Goal: Answer question/provide support

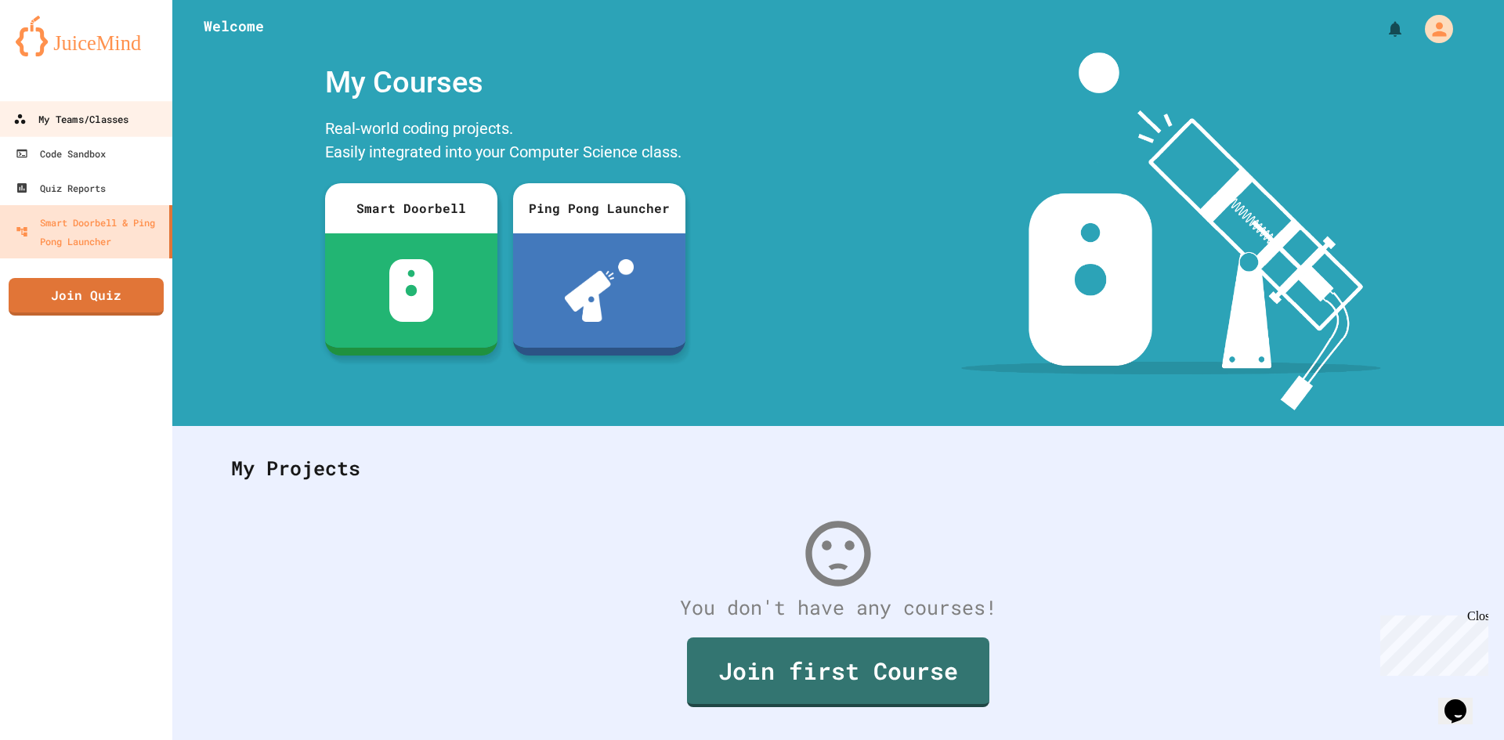
click at [76, 110] on div "My Teams/Classes" at bounding box center [70, 120] width 115 height 20
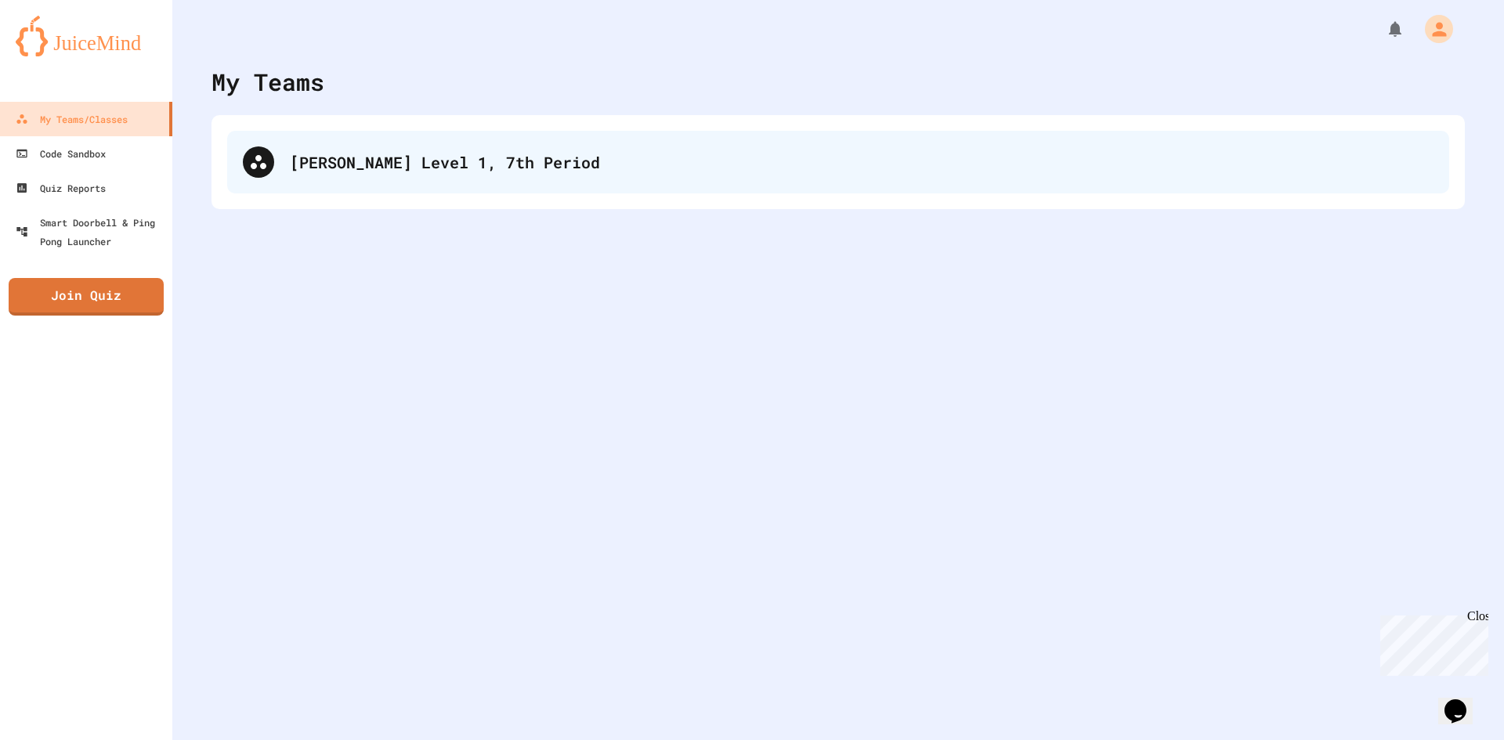
click at [453, 171] on div "[PERSON_NAME] Level 1, 7th Period" at bounding box center [861, 161] width 1143 height 23
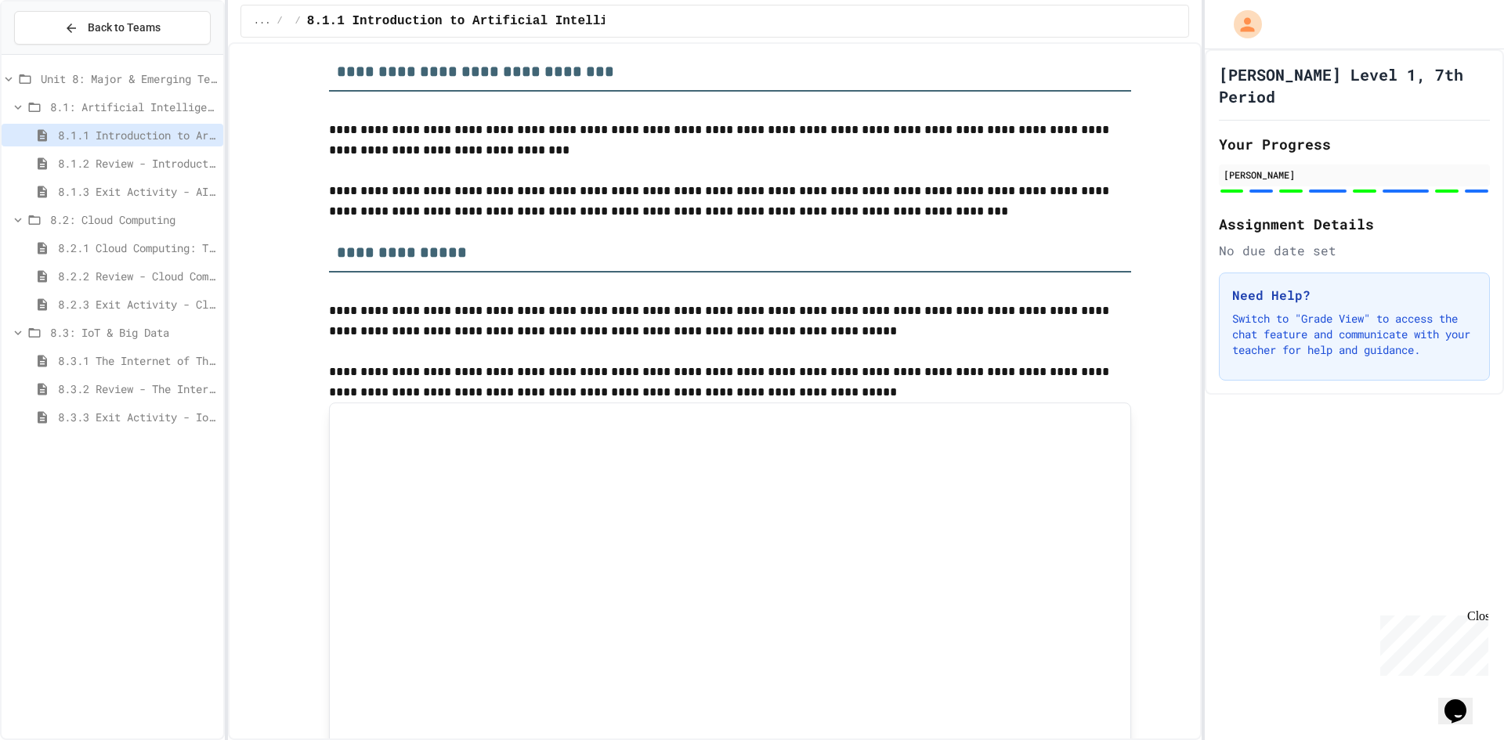
scroll to position [1566, 0]
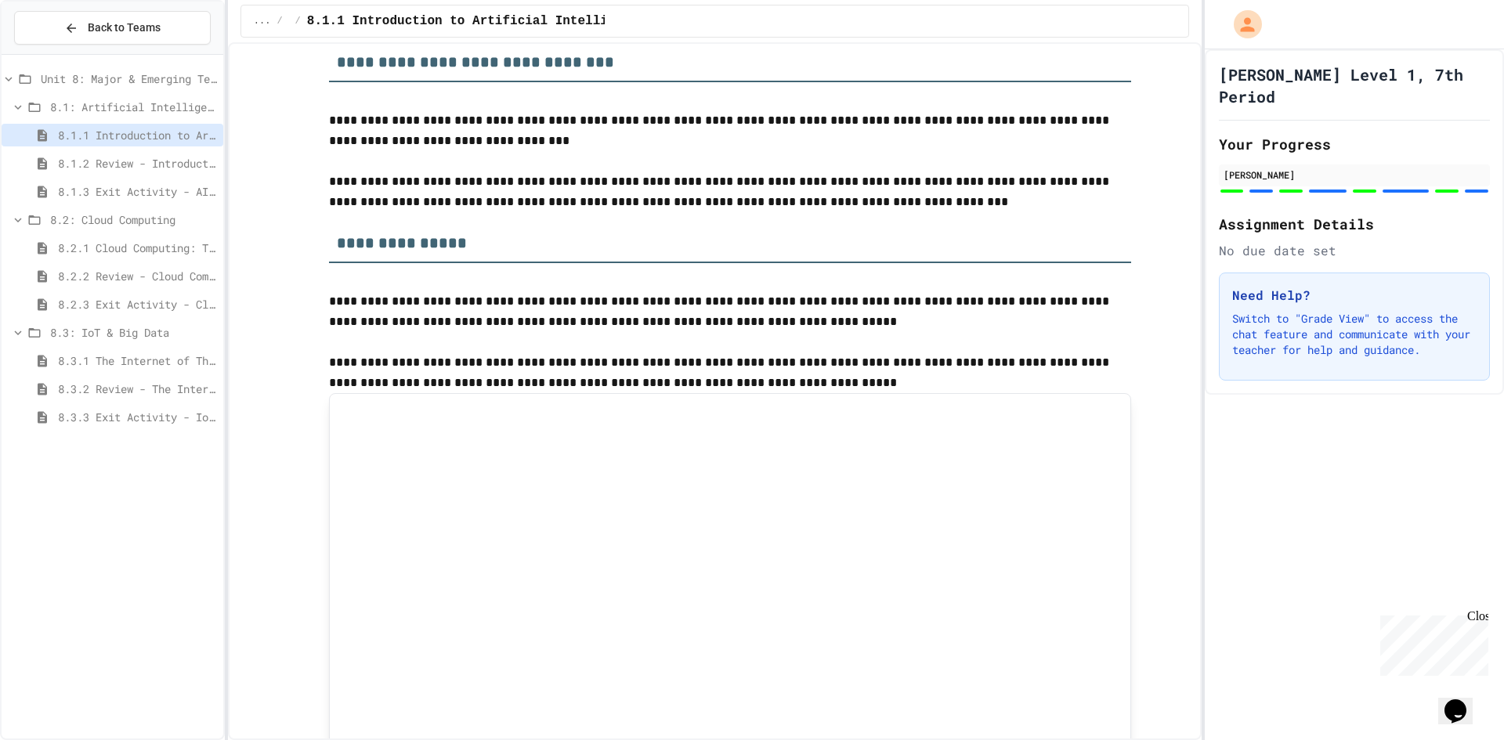
click at [148, 389] on span "8.3.2 Review - The Internet of Things and Big Data" at bounding box center [137, 389] width 159 height 16
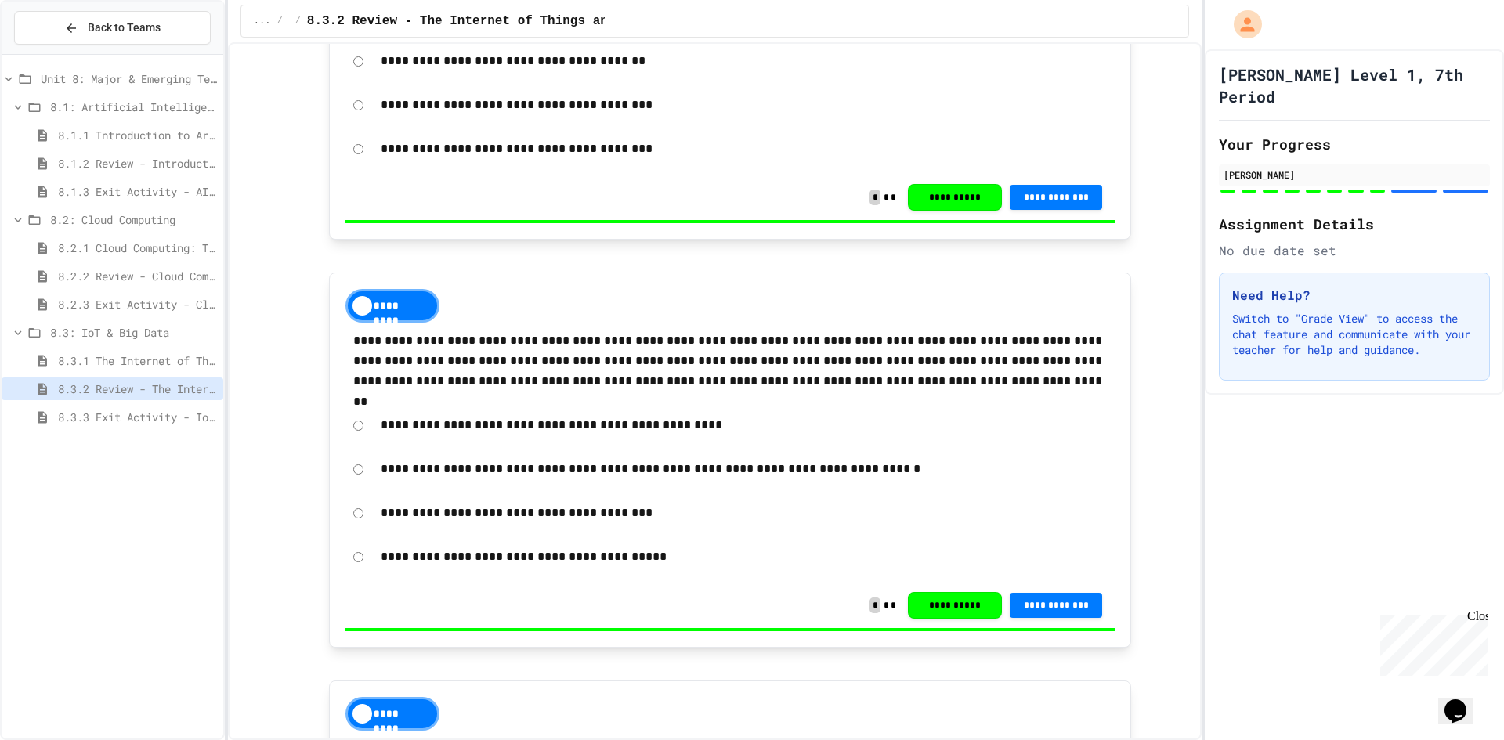
scroll to position [1879, 0]
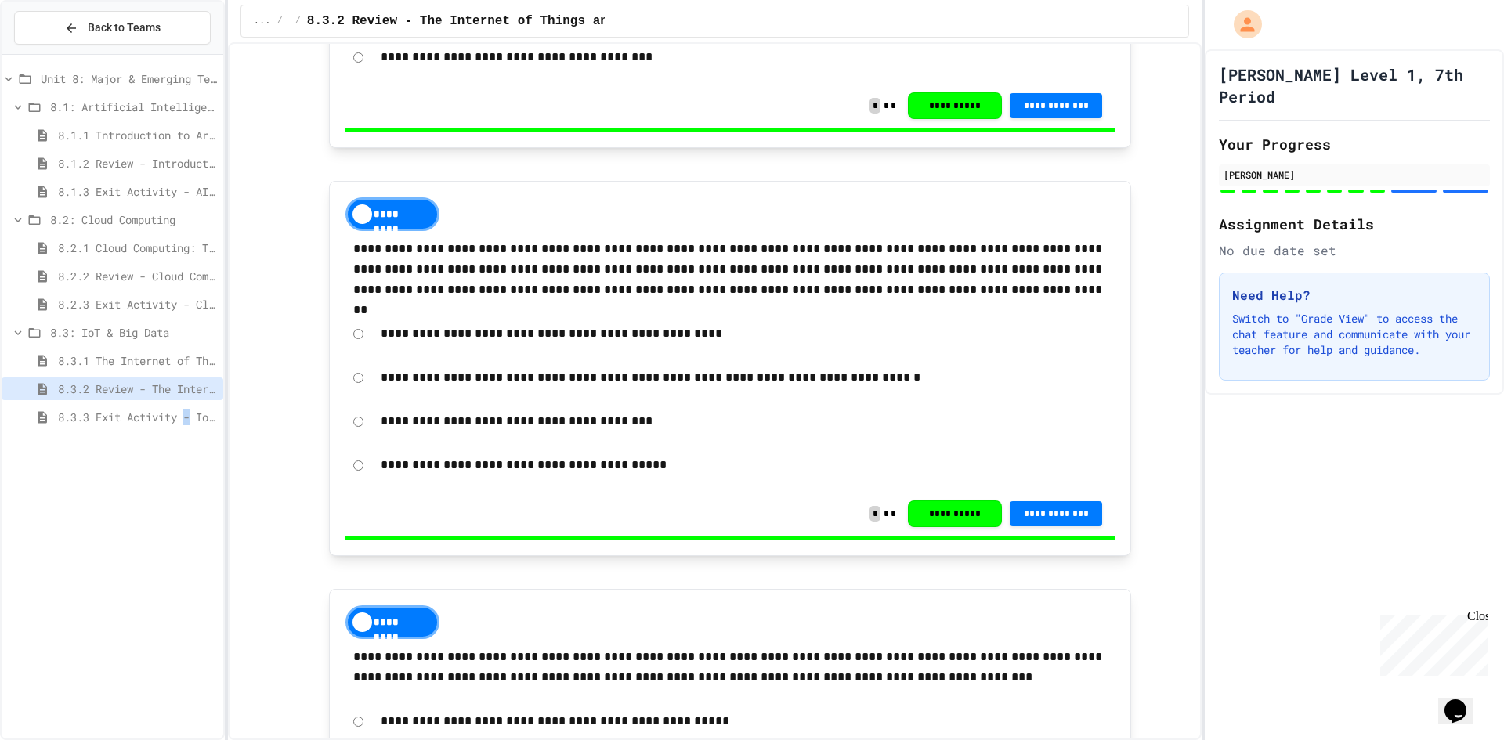
click at [192, 413] on span "8.3.3 Exit Activity - IoT Data Detective Challenge" at bounding box center [137, 417] width 159 height 16
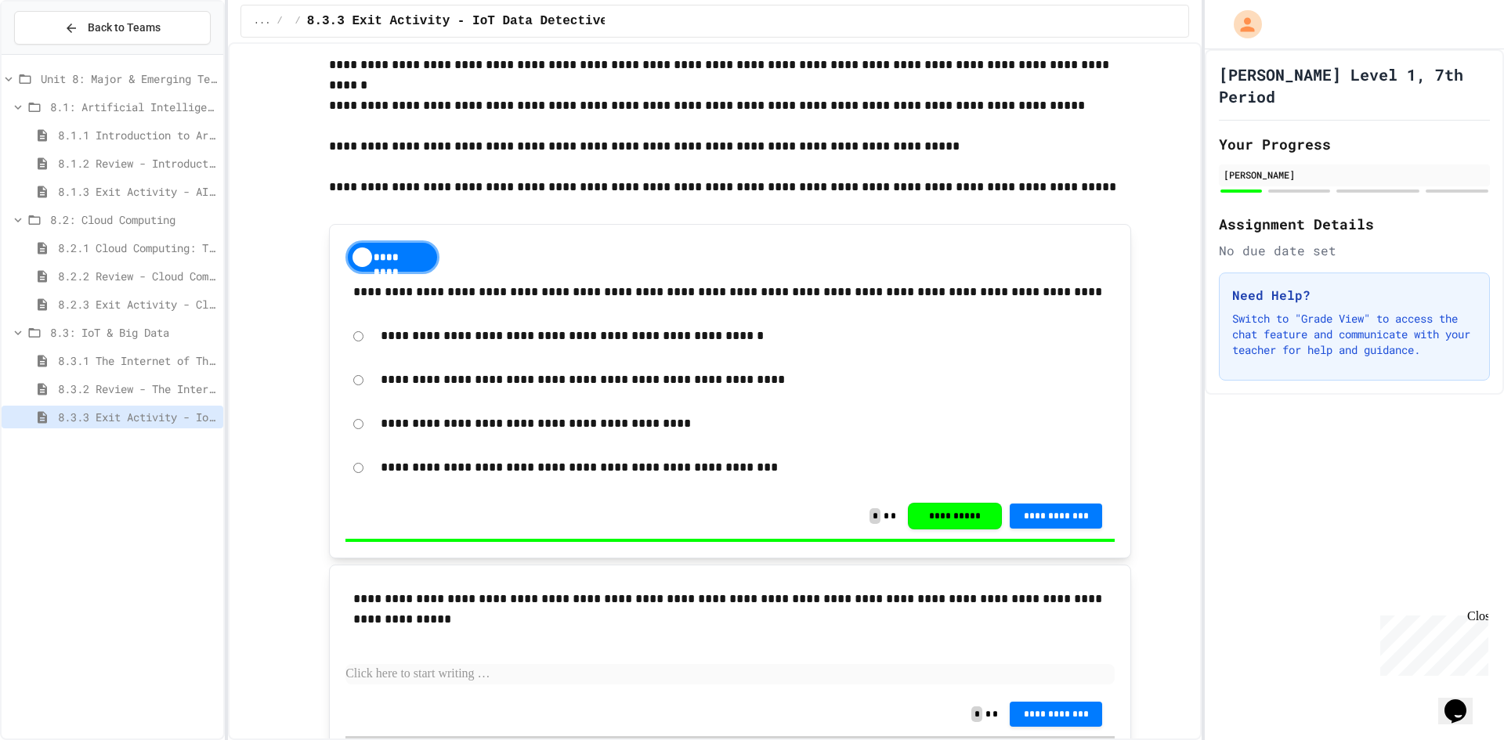
scroll to position [783, 0]
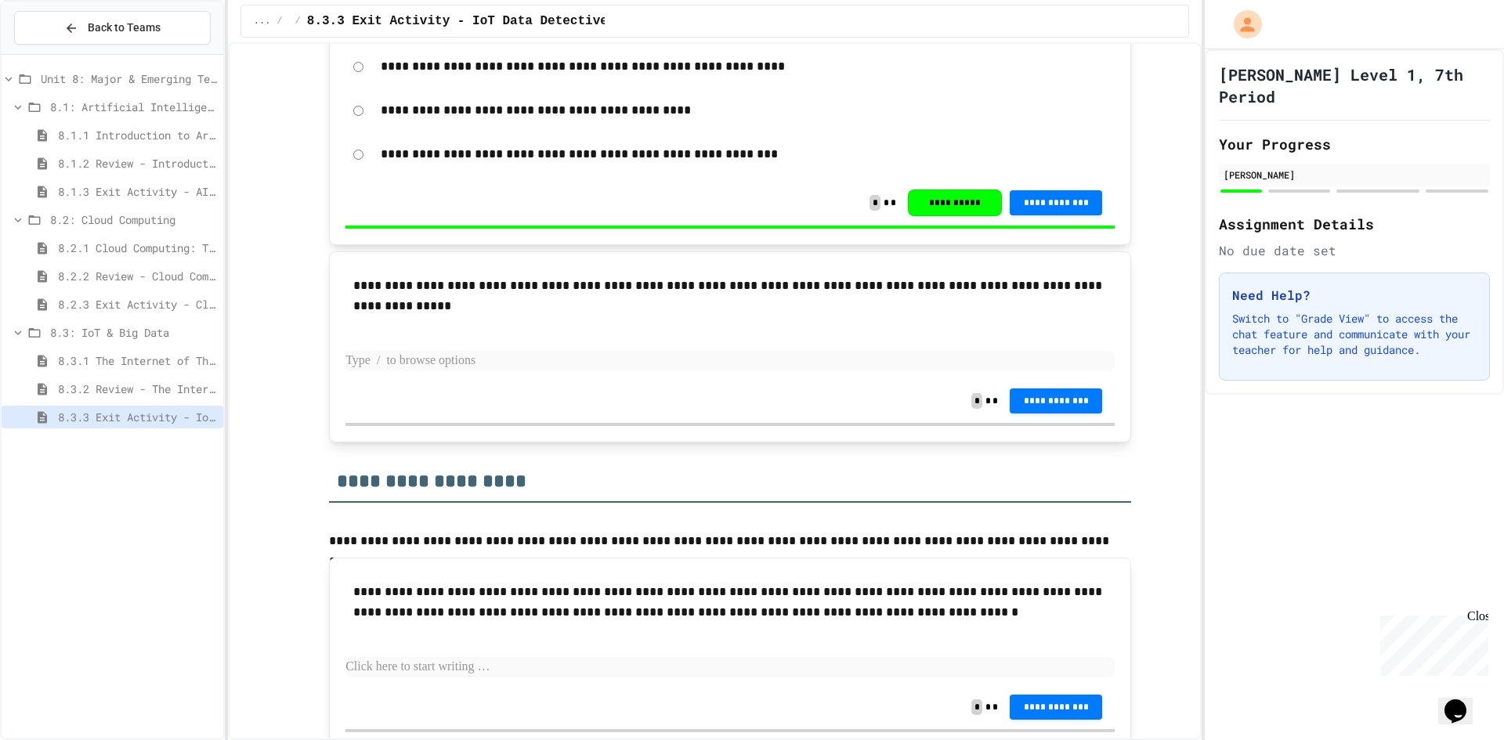
click at [467, 361] on p at bounding box center [729, 361] width 769 height 20
drag, startPoint x: 506, startPoint y: 356, endPoint x: 509, endPoint y: 380, distance: 24.5
click at [509, 380] on div "**********" at bounding box center [729, 347] width 769 height 158
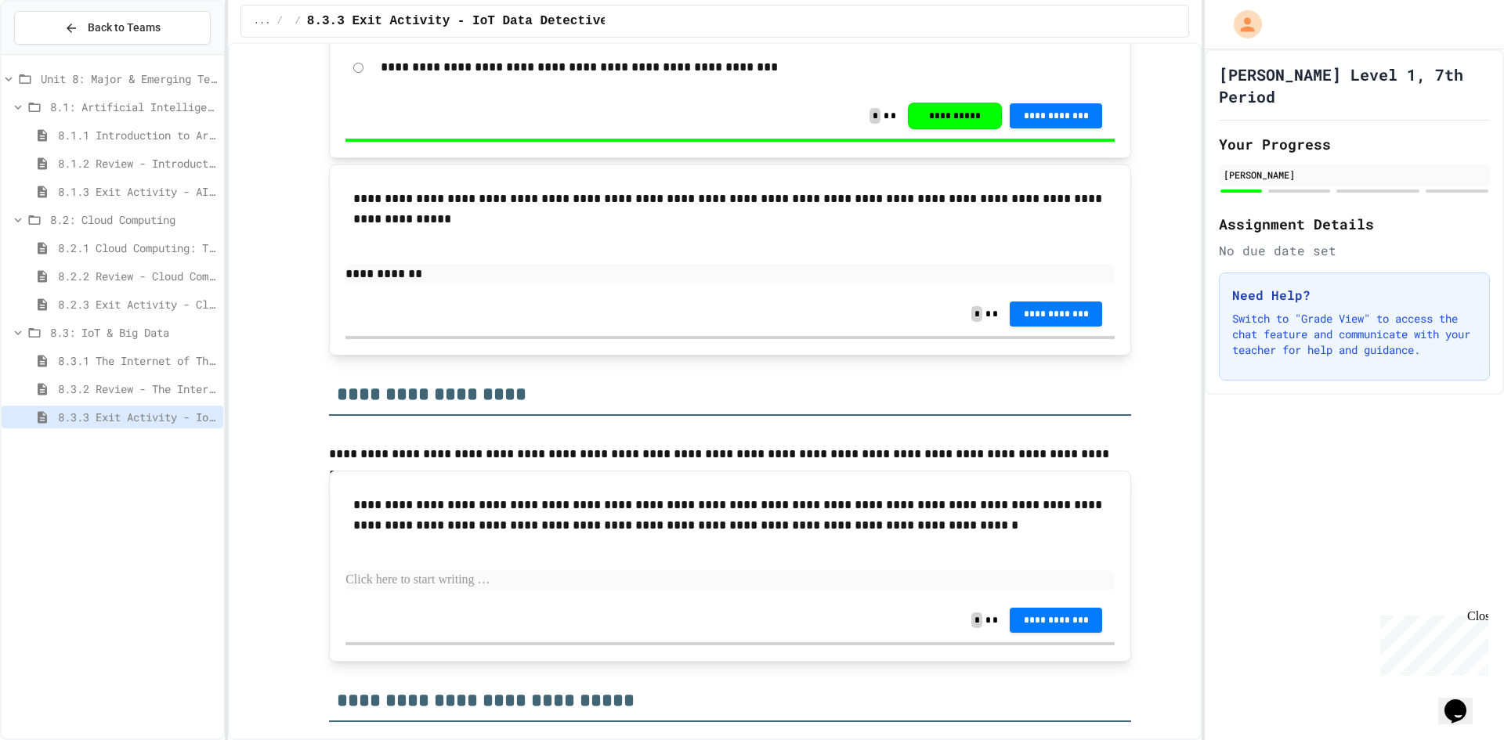
scroll to position [792, 0]
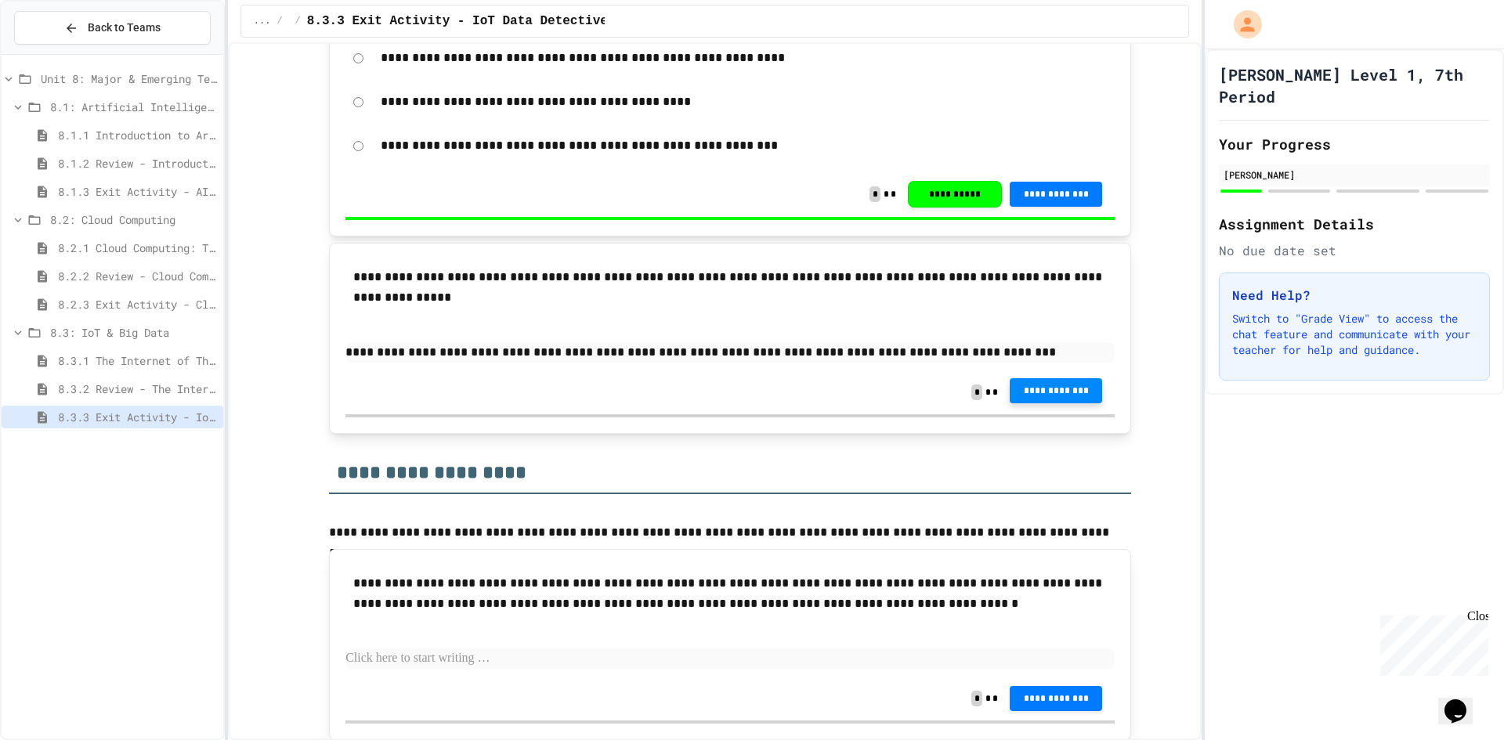
click at [1085, 386] on button "**********" at bounding box center [1055, 390] width 92 height 25
